Goal: Task Accomplishment & Management: Complete application form

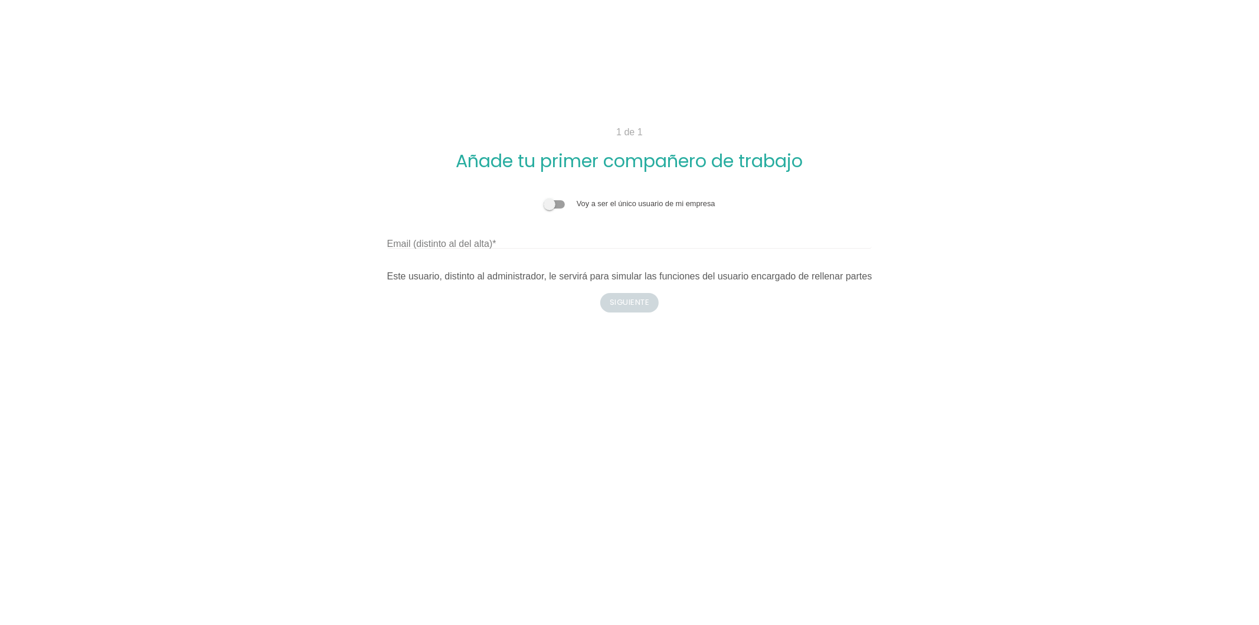
click at [547, 200] on span at bounding box center [554, 204] width 21 height 8
click at [544, 198] on input "checkbox" at bounding box center [544, 198] width 0 height 0
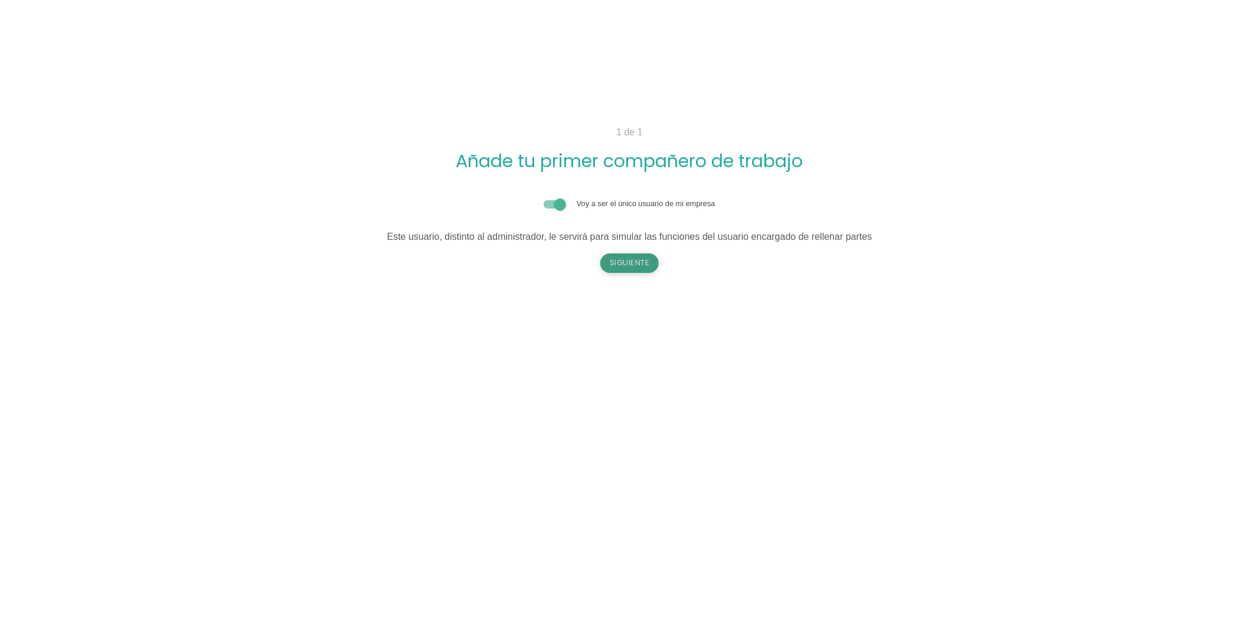
click at [629, 257] on button "Siguiente" at bounding box center [629, 262] width 59 height 19
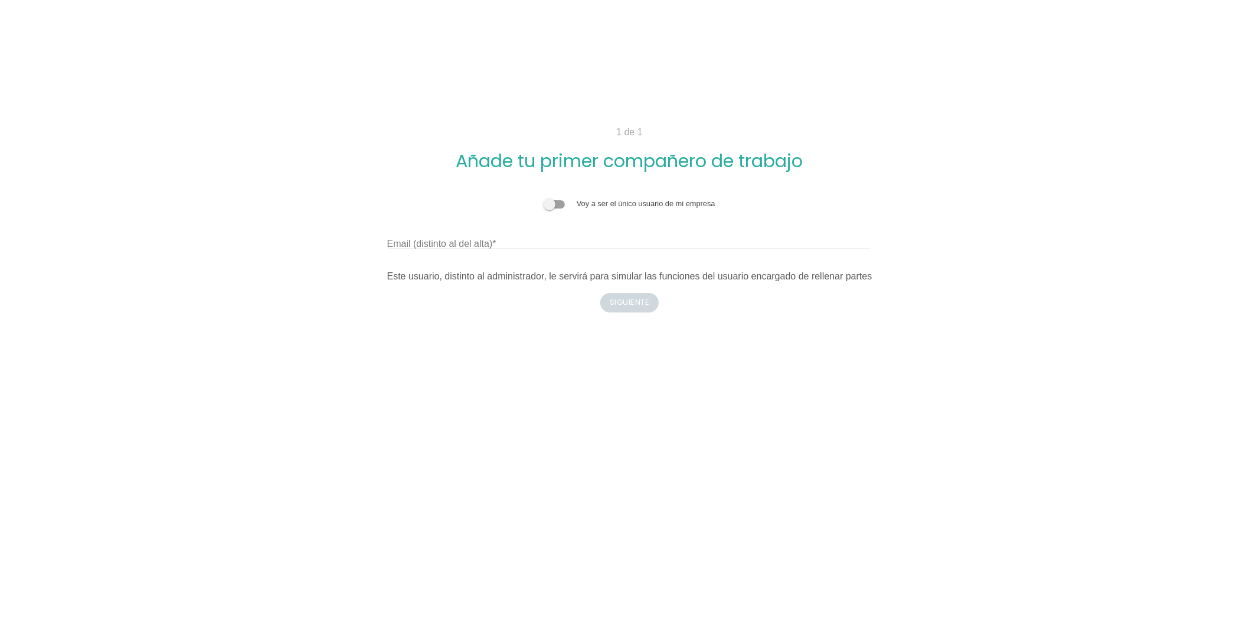
click at [561, 201] on span at bounding box center [554, 204] width 21 height 8
click at [544, 198] on input "checkbox" at bounding box center [544, 198] width 0 height 0
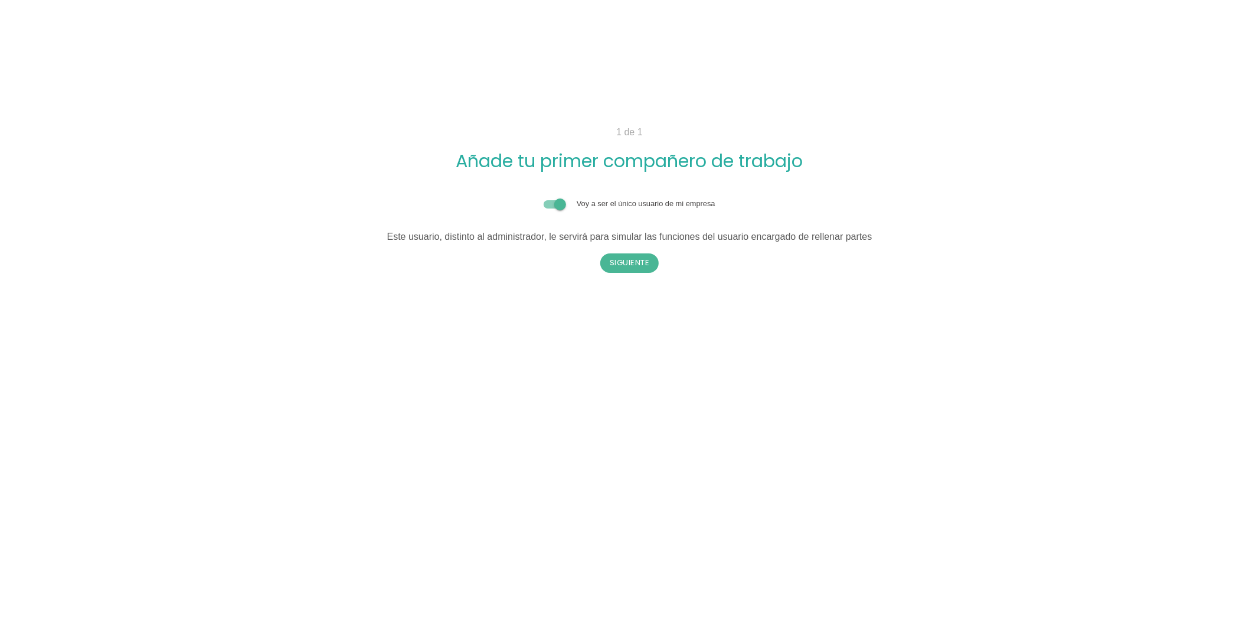
click at [546, 191] on form "Voy a ser el único usuario de mi empresa Email (distinto al del alta) Este usua…" at bounding box center [629, 216] width 485 height 56
click at [556, 200] on span at bounding box center [554, 204] width 21 height 8
click at [544, 198] on input "checkbox" at bounding box center [544, 198] width 0 height 0
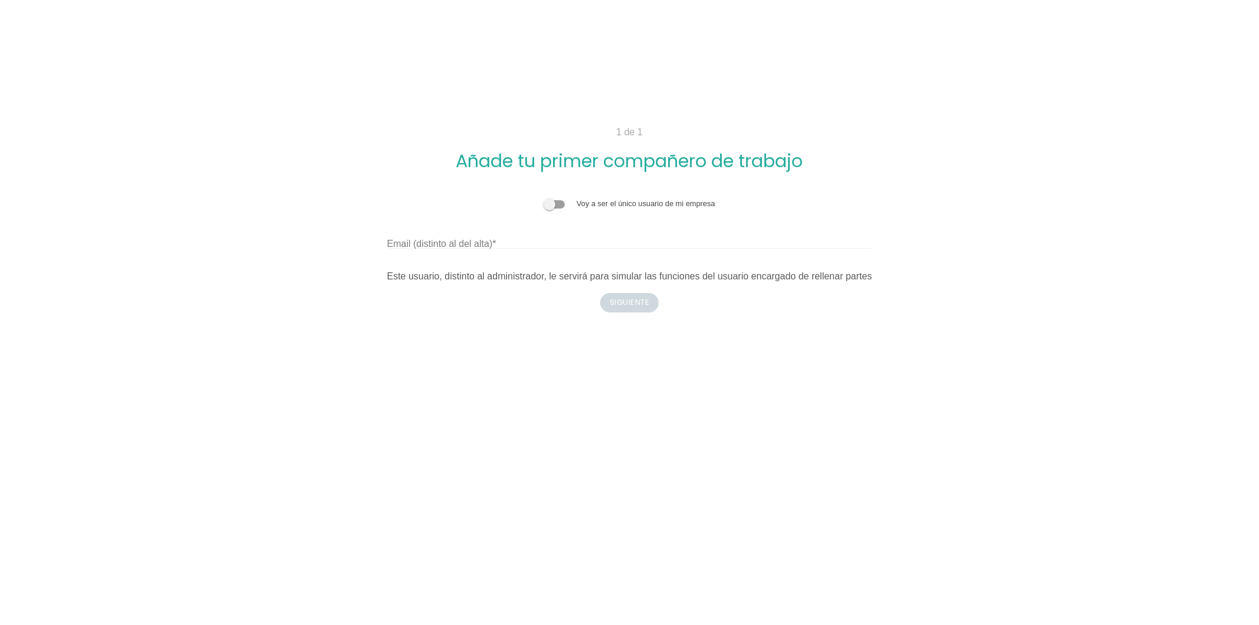
click at [491, 243] on label "Email (distinto al del alta)" at bounding box center [441, 244] width 109 height 14
click at [491, 243] on input "Email (distinto al del alta)" at bounding box center [629, 239] width 485 height 19
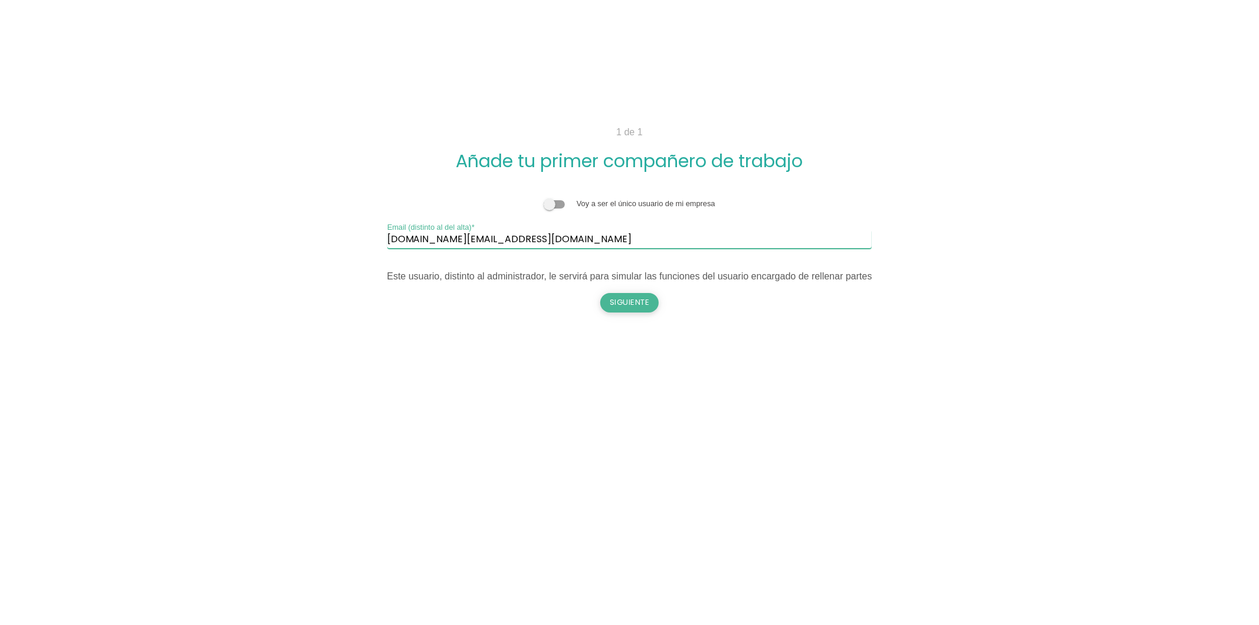
type input "[DOMAIN_NAME][EMAIL_ADDRESS][DOMAIN_NAME]"
click at [635, 299] on button "Siguiente" at bounding box center [629, 302] width 59 height 19
